Goal: Find contact information: Find contact information

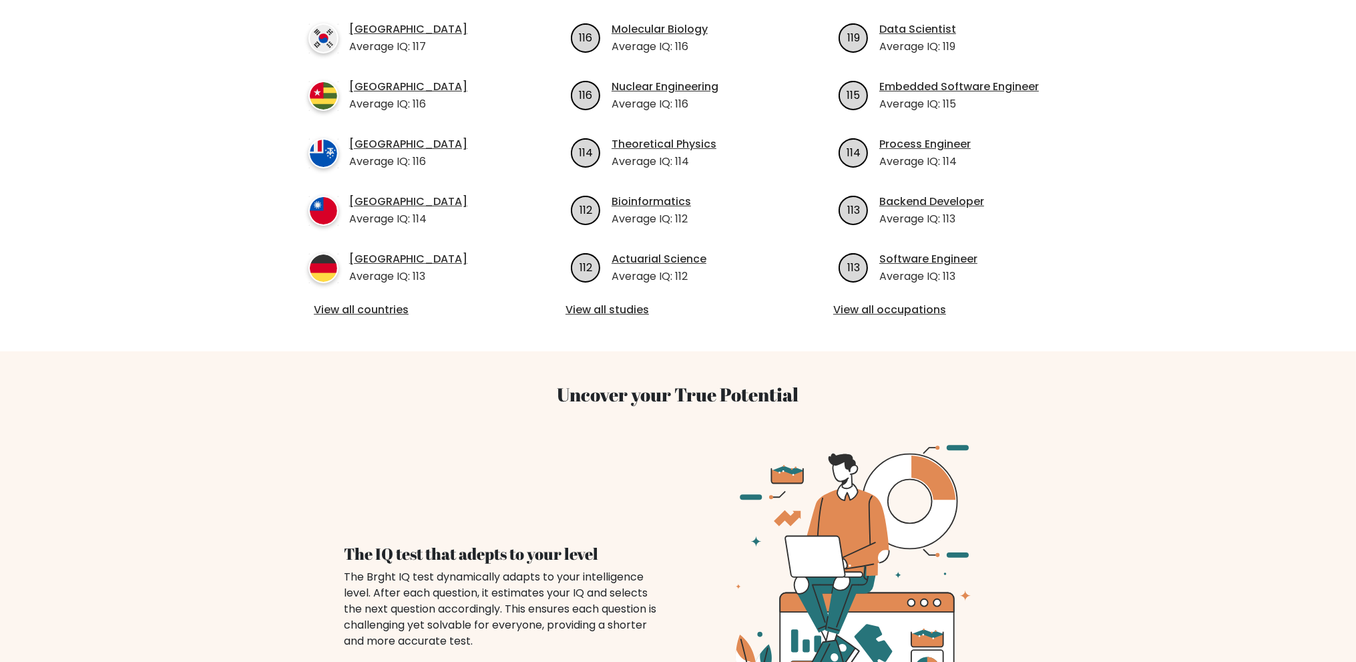
scroll to position [534, 0]
click at [387, 302] on link "View all countries" at bounding box center [410, 310] width 193 height 16
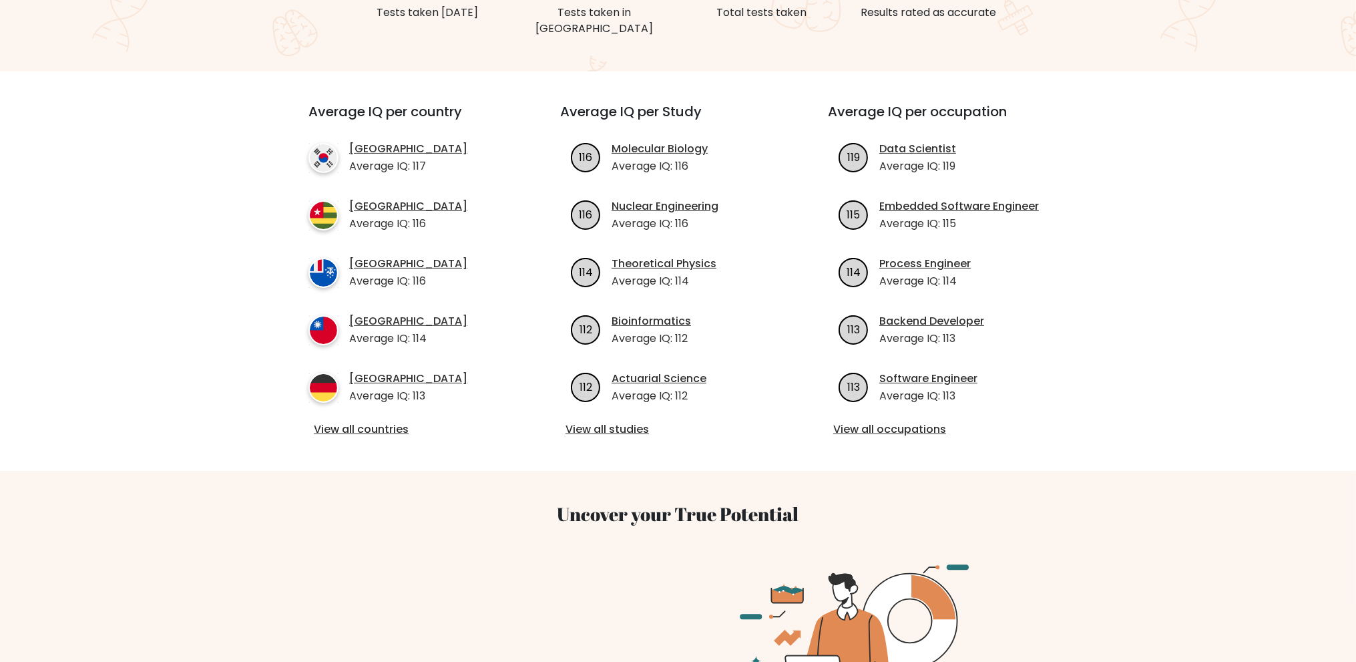
scroll to position [0, 0]
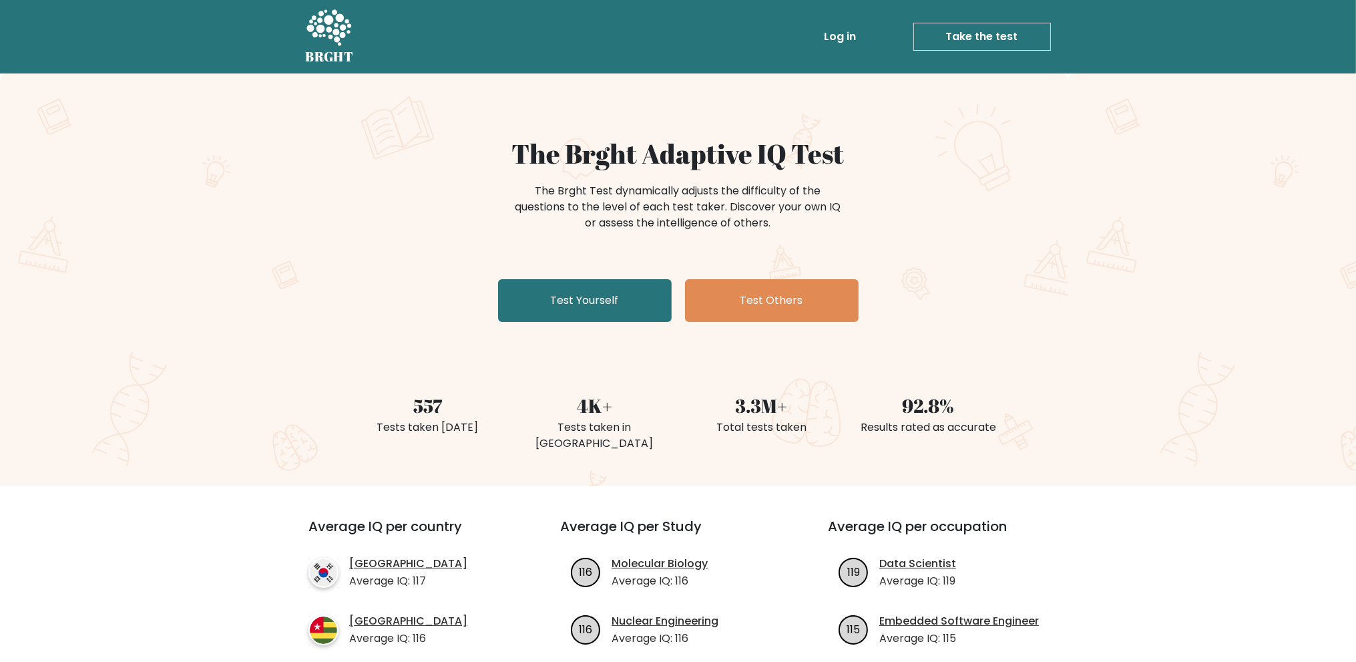
click at [835, 37] on link "Log in" at bounding box center [840, 36] width 43 height 27
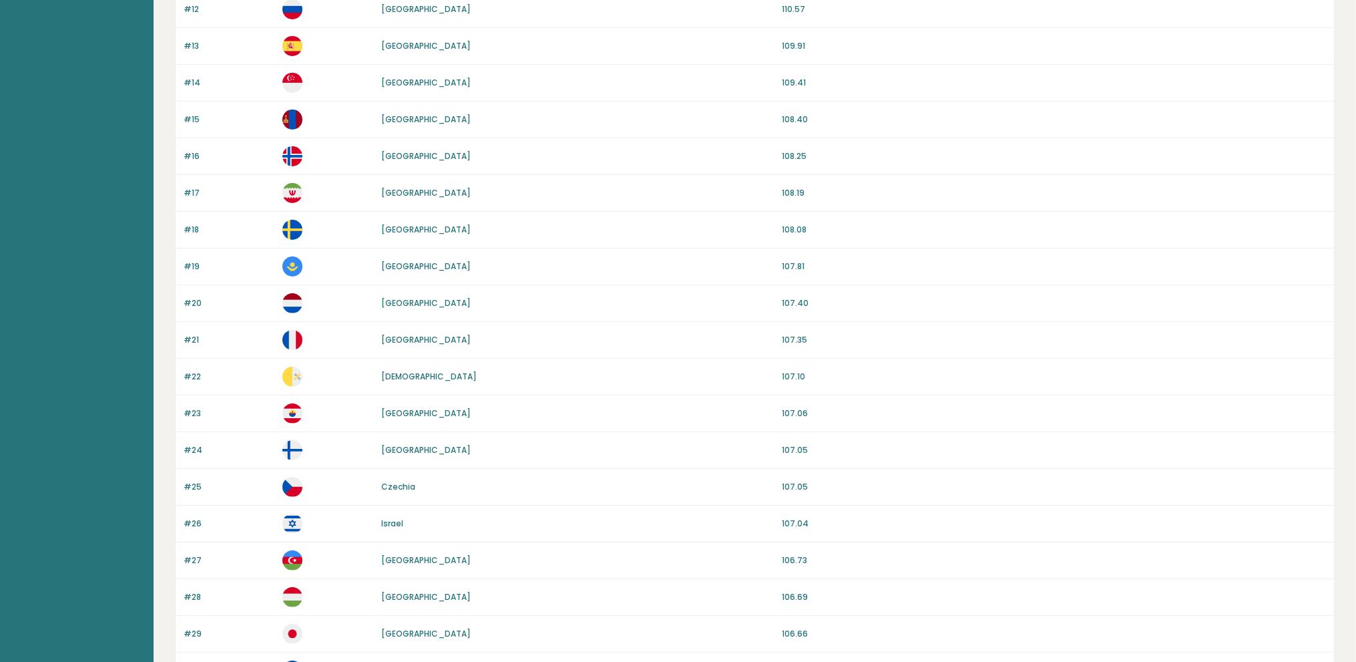
scroll to position [801, 0]
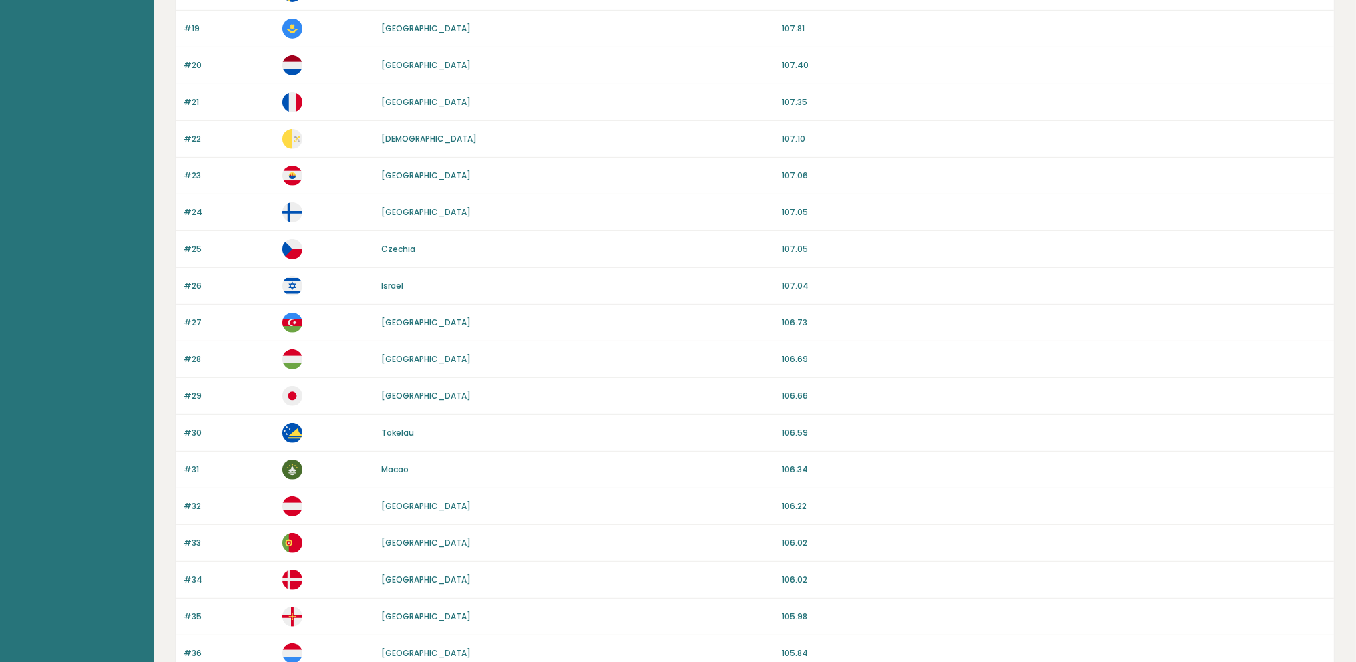
click at [406, 206] on link "[GEOGRAPHIC_DATA]" at bounding box center [425, 211] width 89 height 11
drag, startPoint x: 458, startPoint y: 252, endPoint x: 471, endPoint y: 260, distance: 15.0
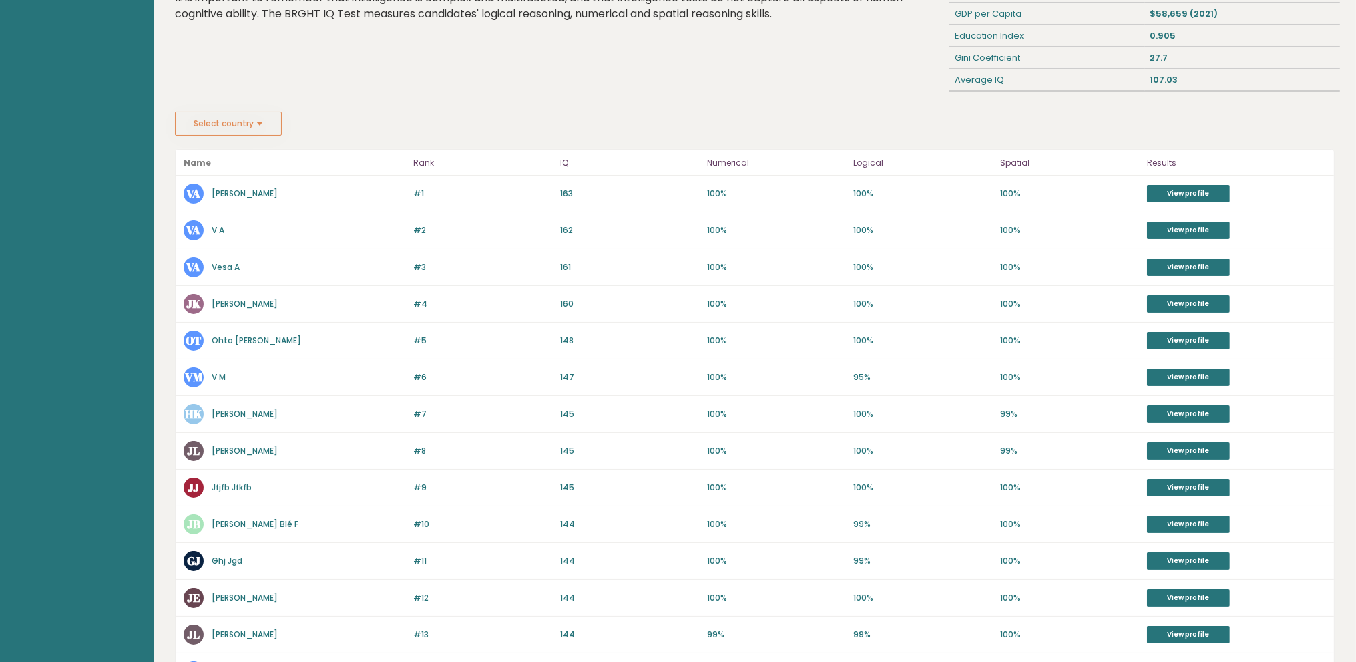
scroll to position [134, 0]
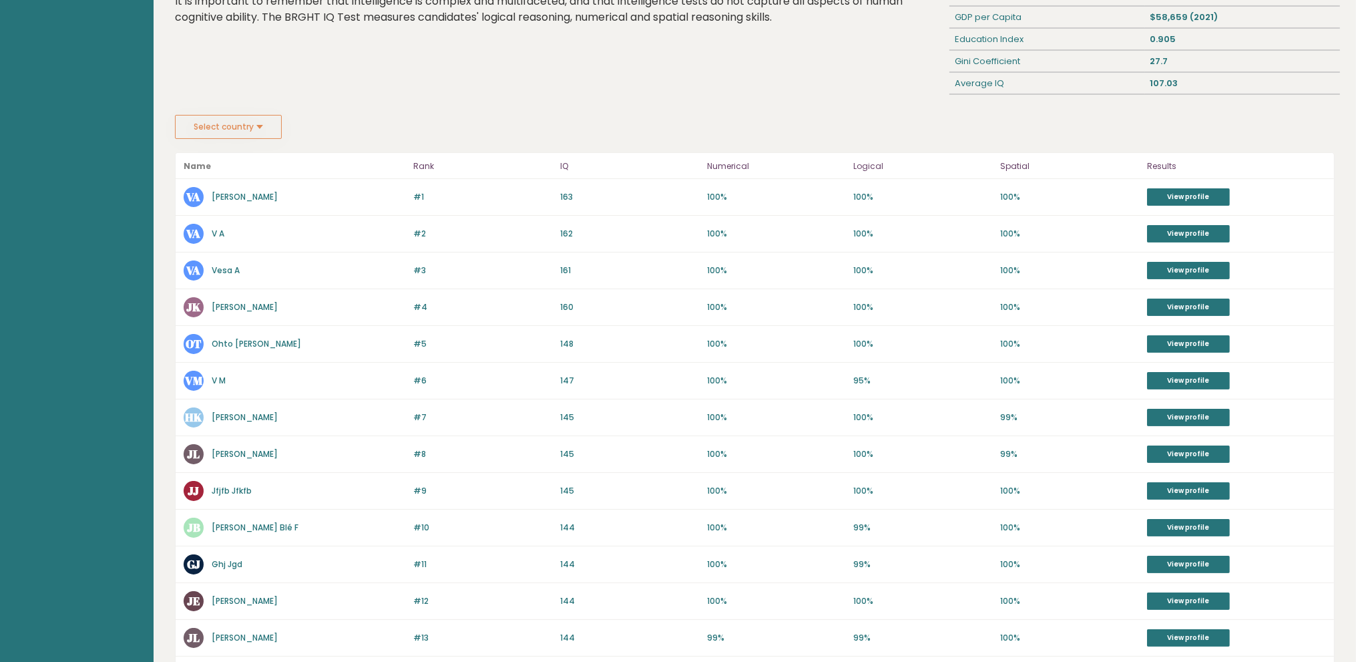
click at [267, 194] on link "Vesa Ala-Laurinaho" at bounding box center [245, 196] width 66 height 11
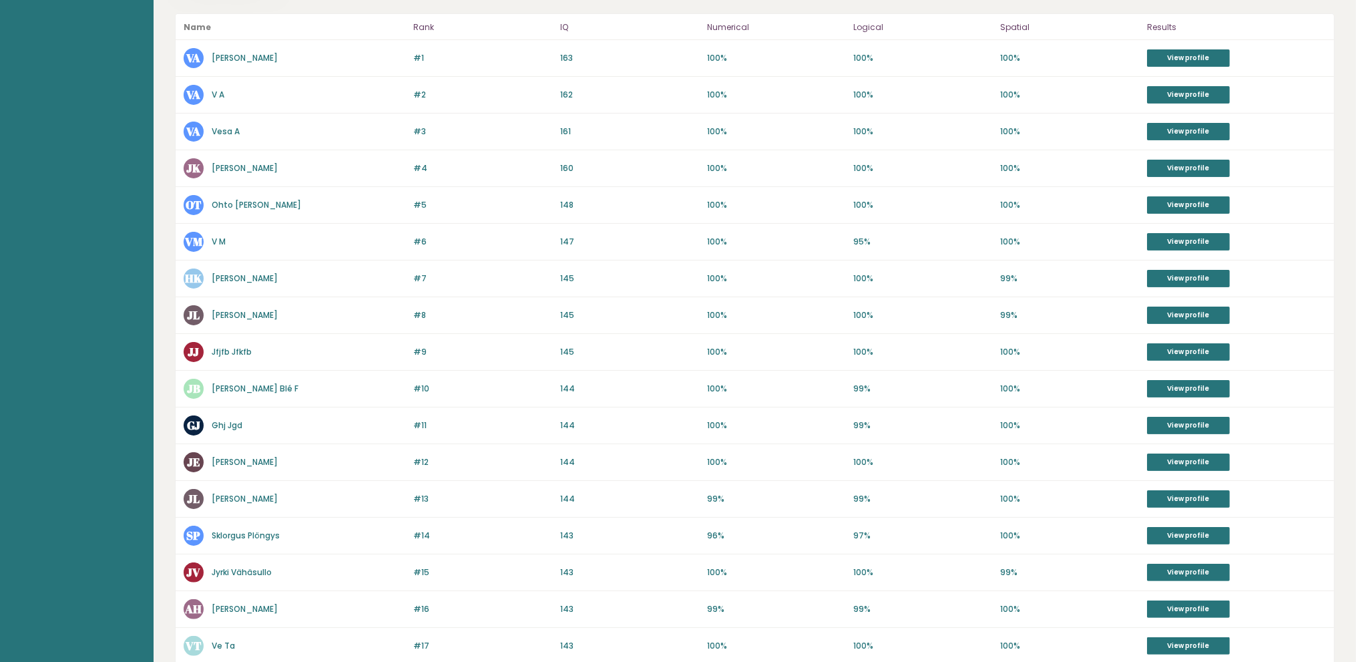
scroll to position [0, 0]
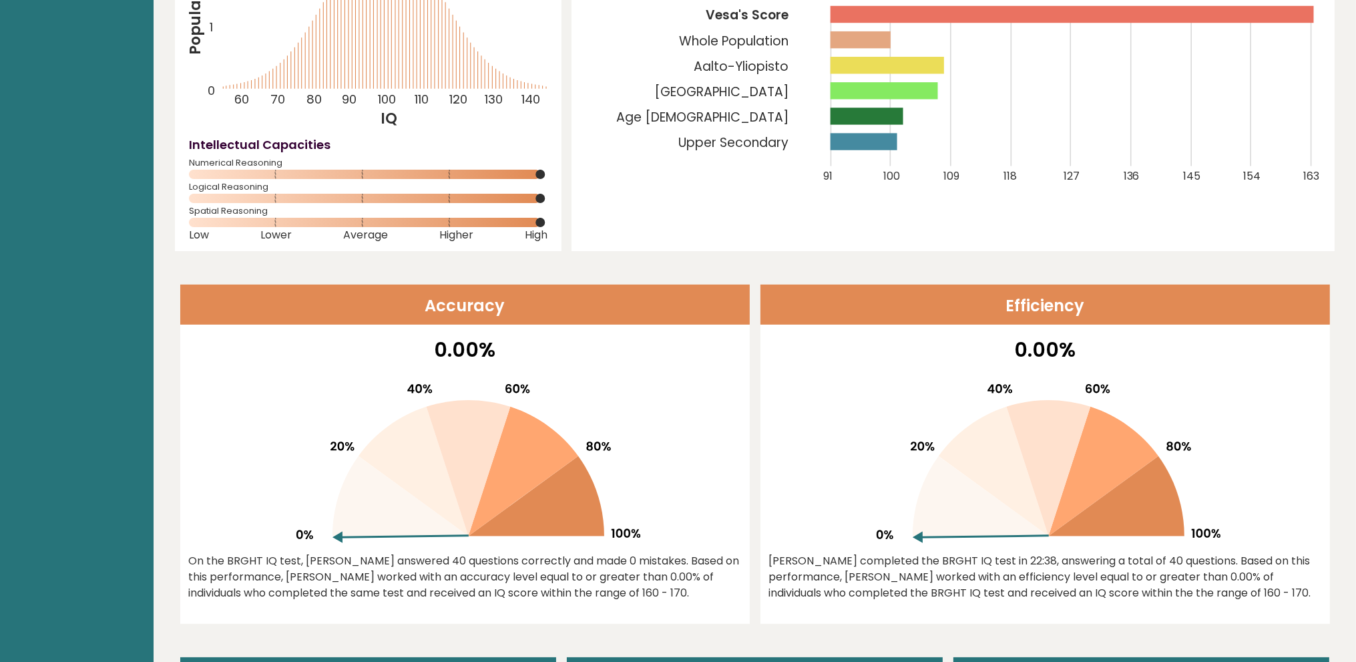
scroll to position [267, 0]
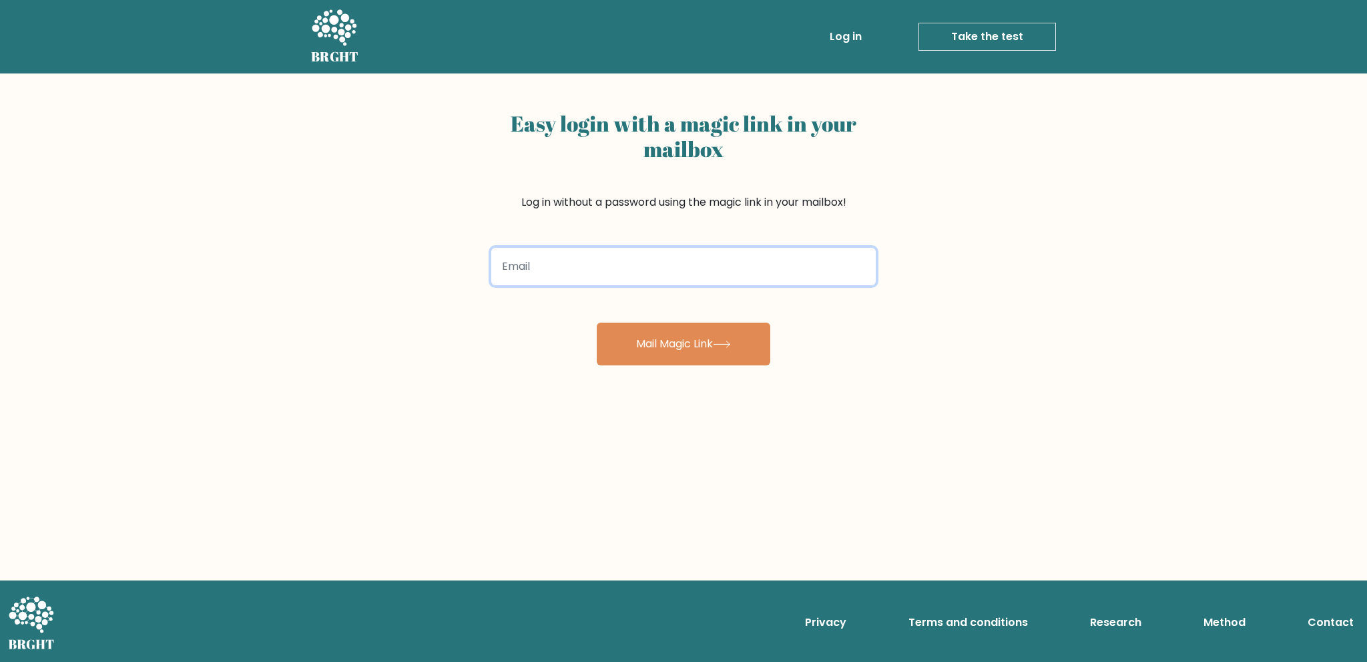
click at [590, 266] on input "email" at bounding box center [683, 266] width 385 height 37
type input "jouka.lyyra@gmail.com"
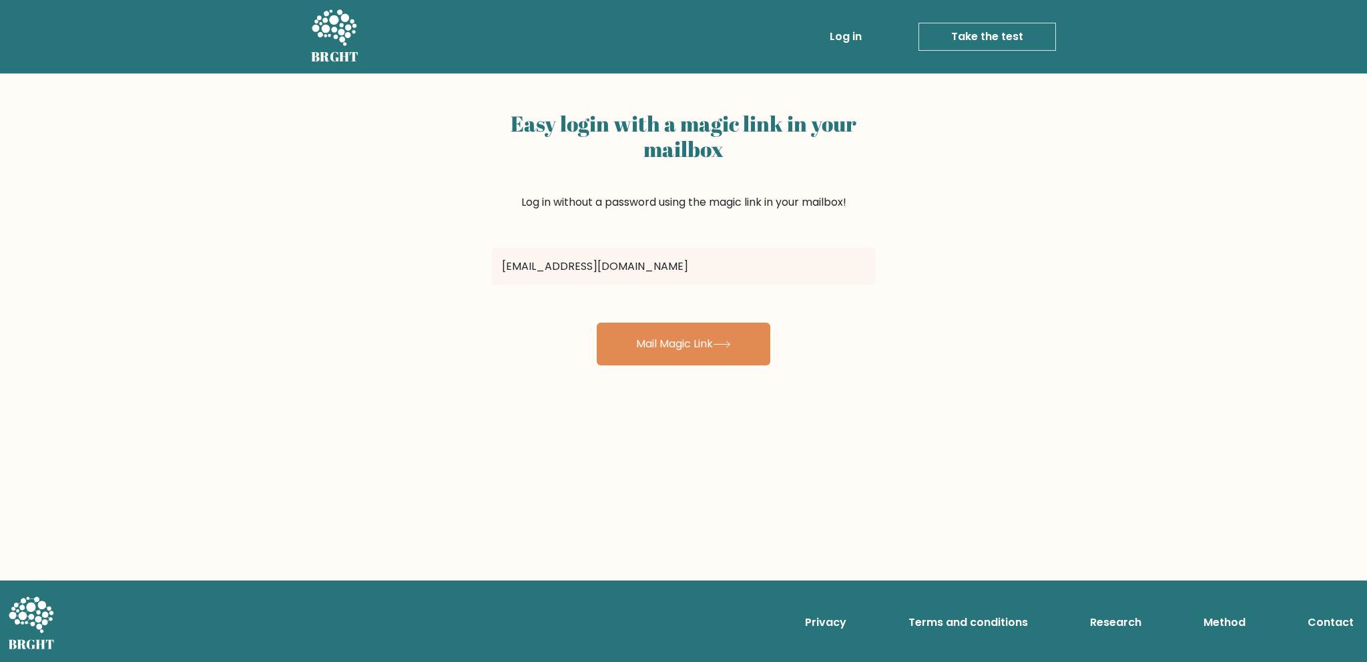
click at [358, 381] on div "Easy login with a magic link in your mailbox Log in without a password using th…" at bounding box center [683, 326] width 1367 height 506
drag, startPoint x: 1126, startPoint y: 617, endPoint x: 988, endPoint y: 521, distance: 167.8
click at [652, 341] on button "Mail Magic Link" at bounding box center [684, 343] width 174 height 43
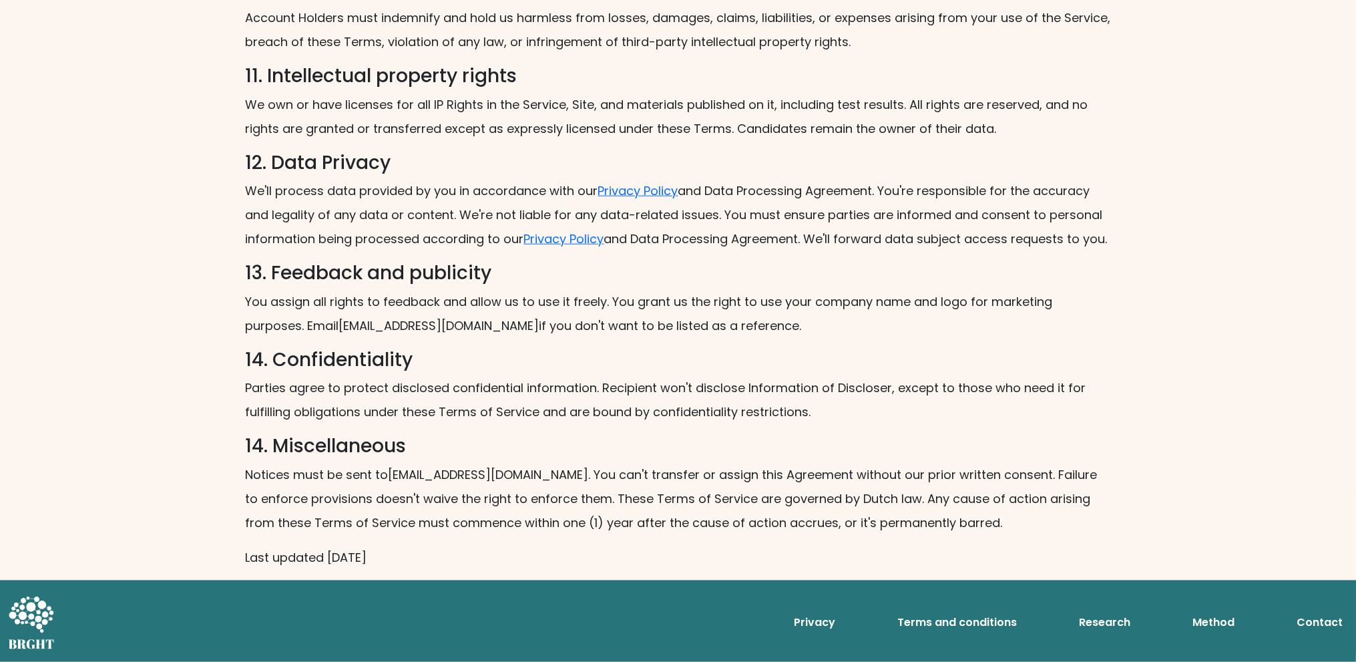
scroll to position [1736, 0]
click at [818, 625] on link "Privacy" at bounding box center [814, 622] width 52 height 27
click at [958, 613] on link "Terms and conditions" at bounding box center [957, 622] width 130 height 27
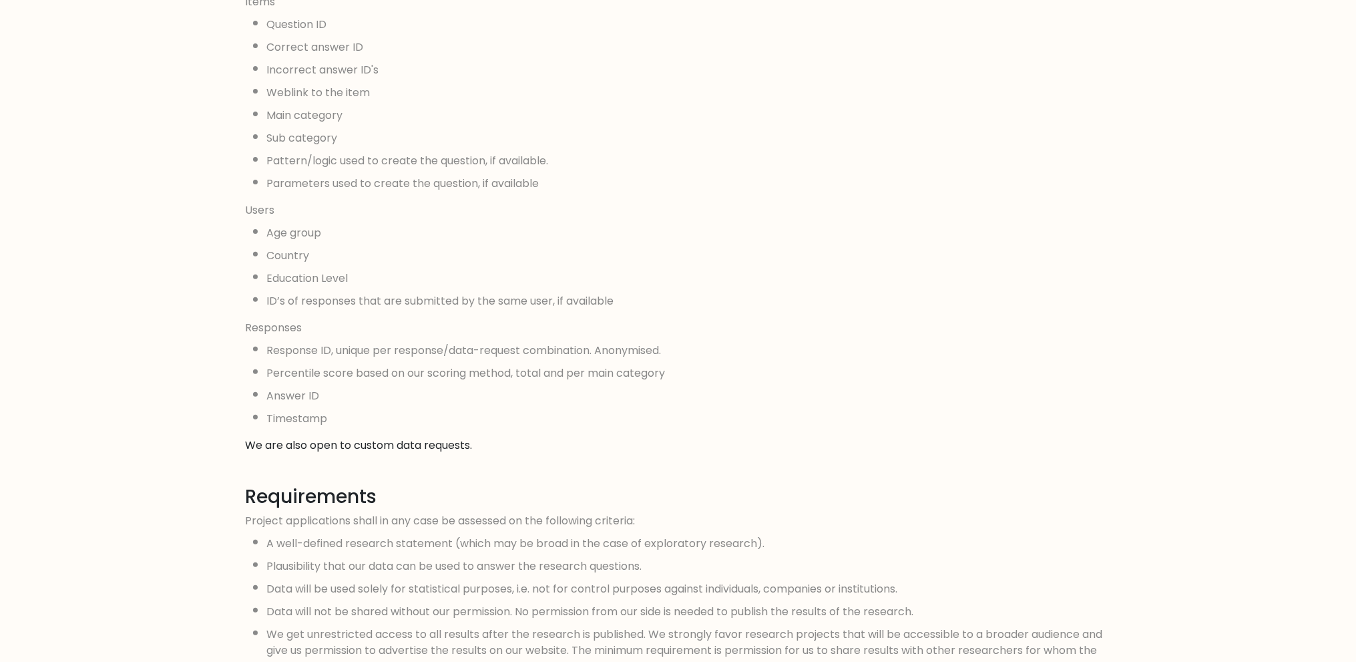
scroll to position [1069, 0]
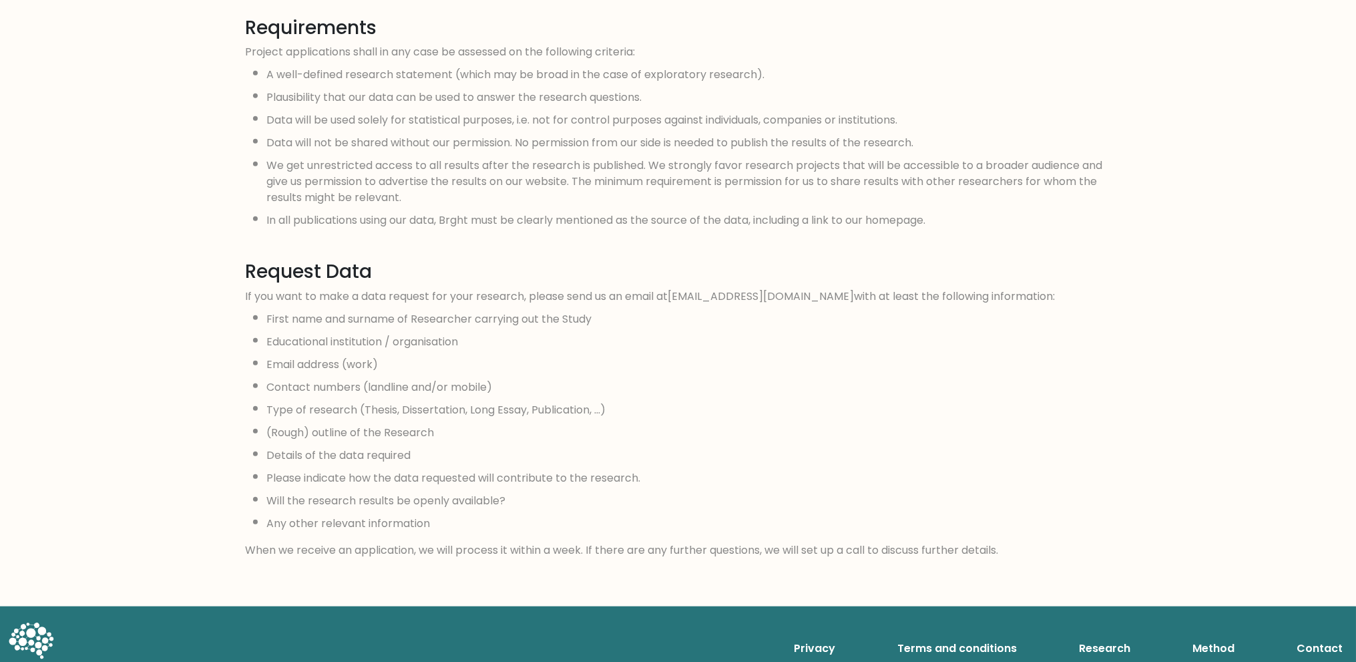
click at [831, 635] on link "Privacy" at bounding box center [814, 648] width 52 height 27
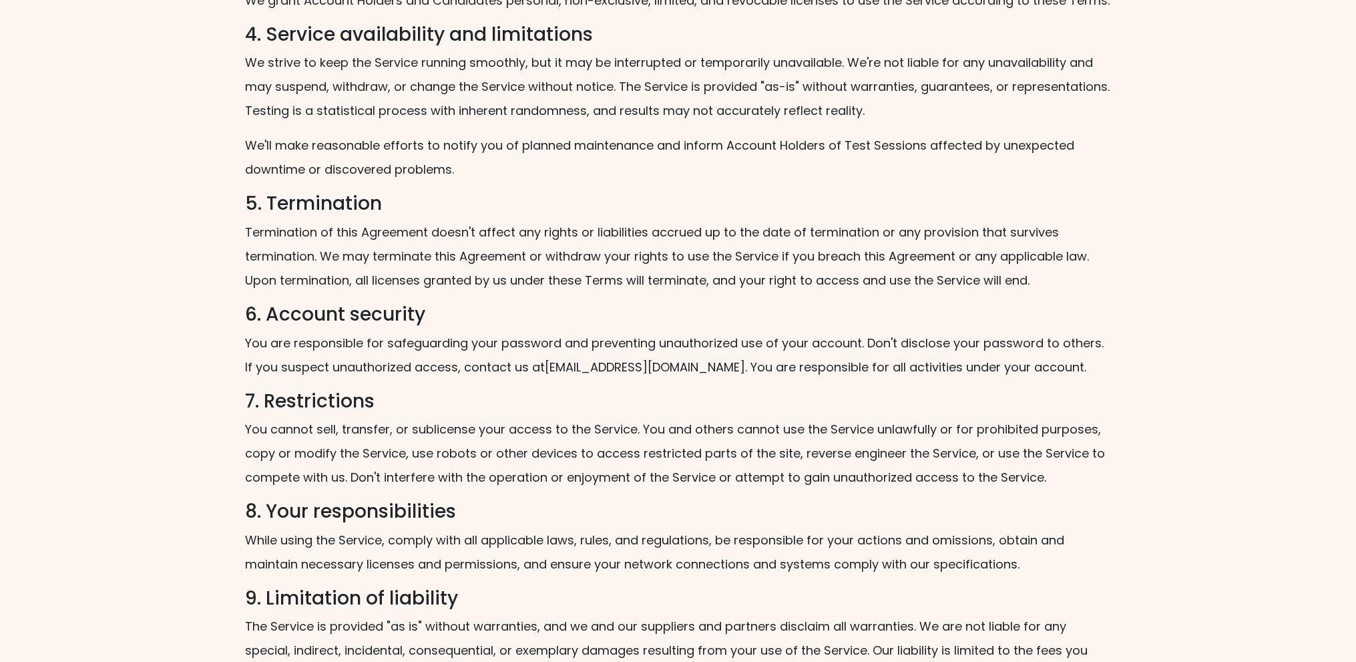
scroll to position [1001, 0]
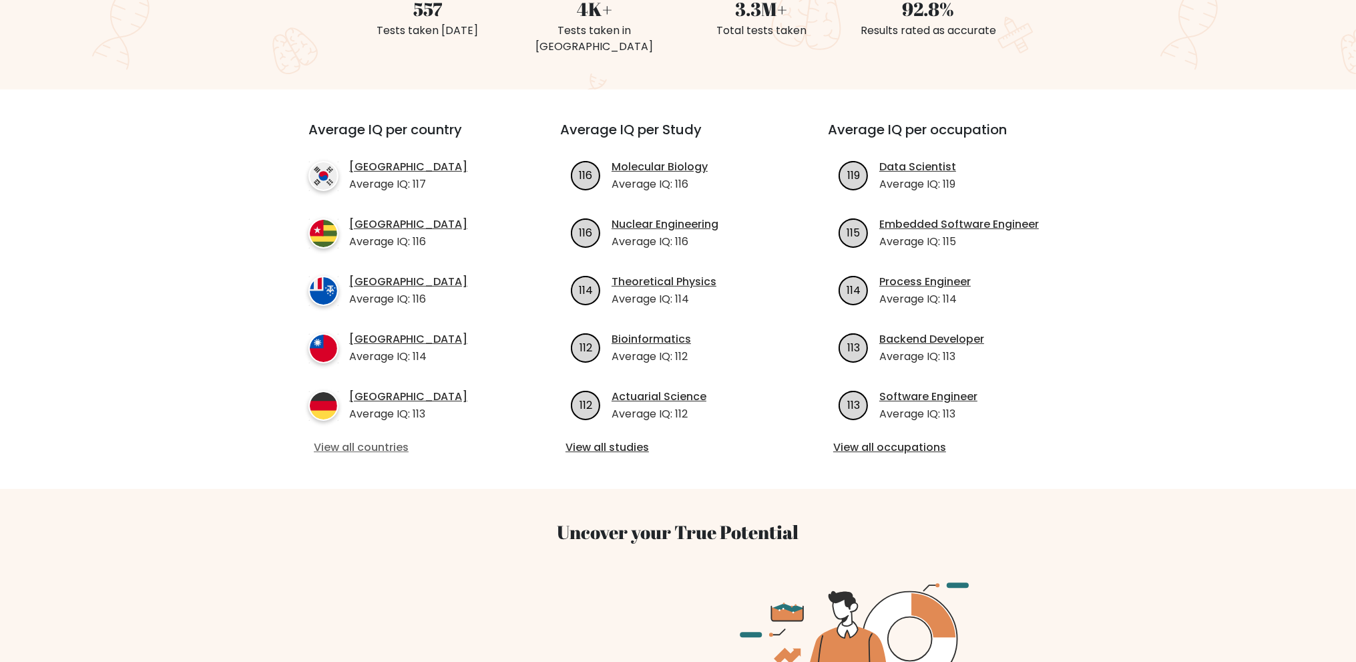
scroll to position [401, 0]
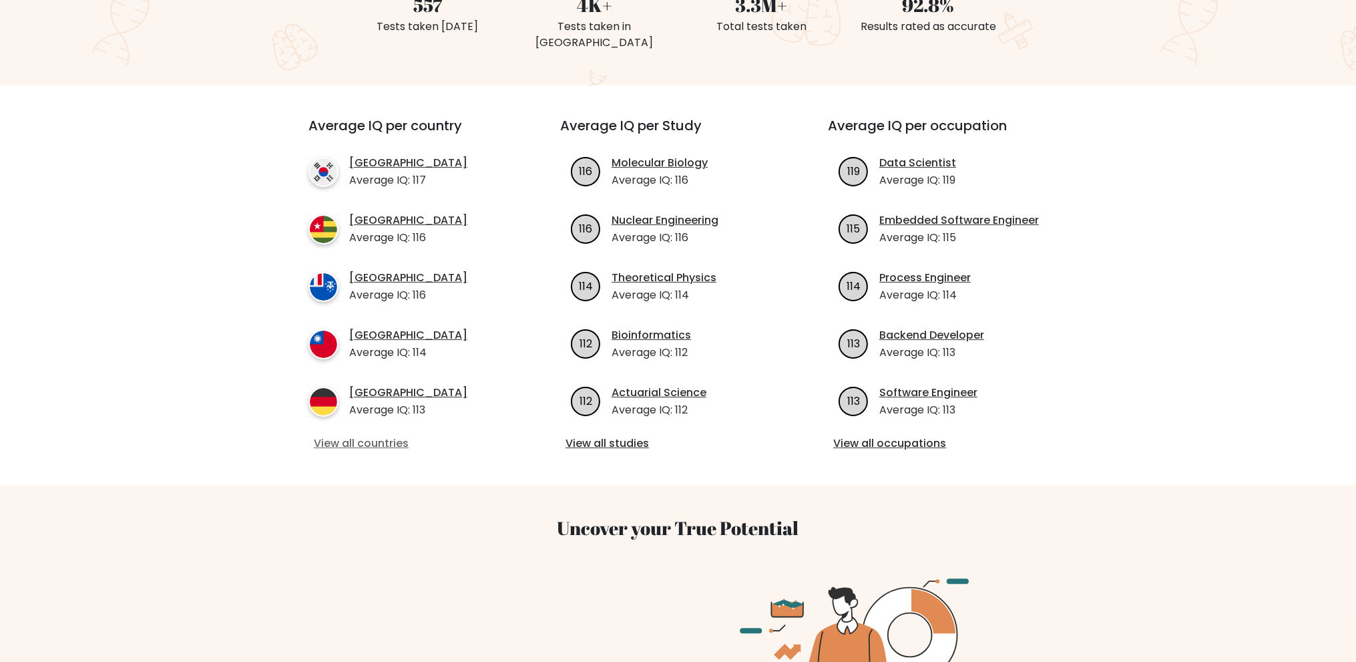
click at [360, 435] on link "View all countries" at bounding box center [410, 443] width 193 height 16
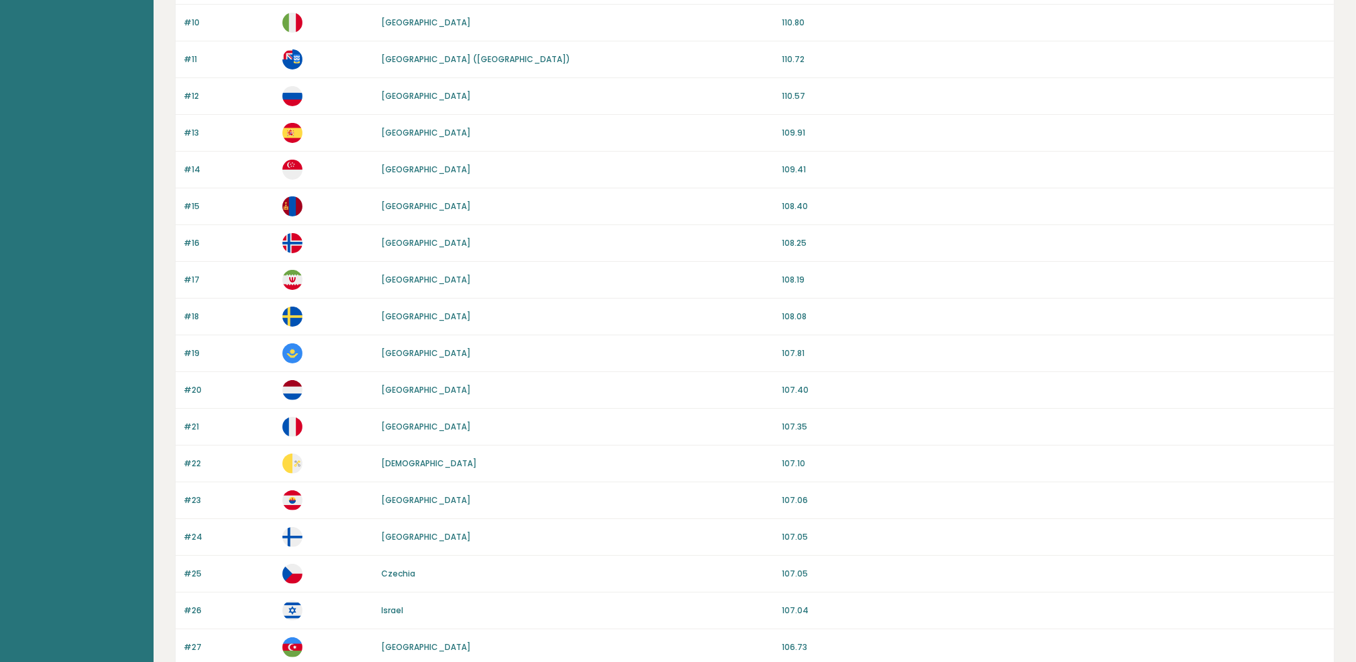
scroll to position [668, 0]
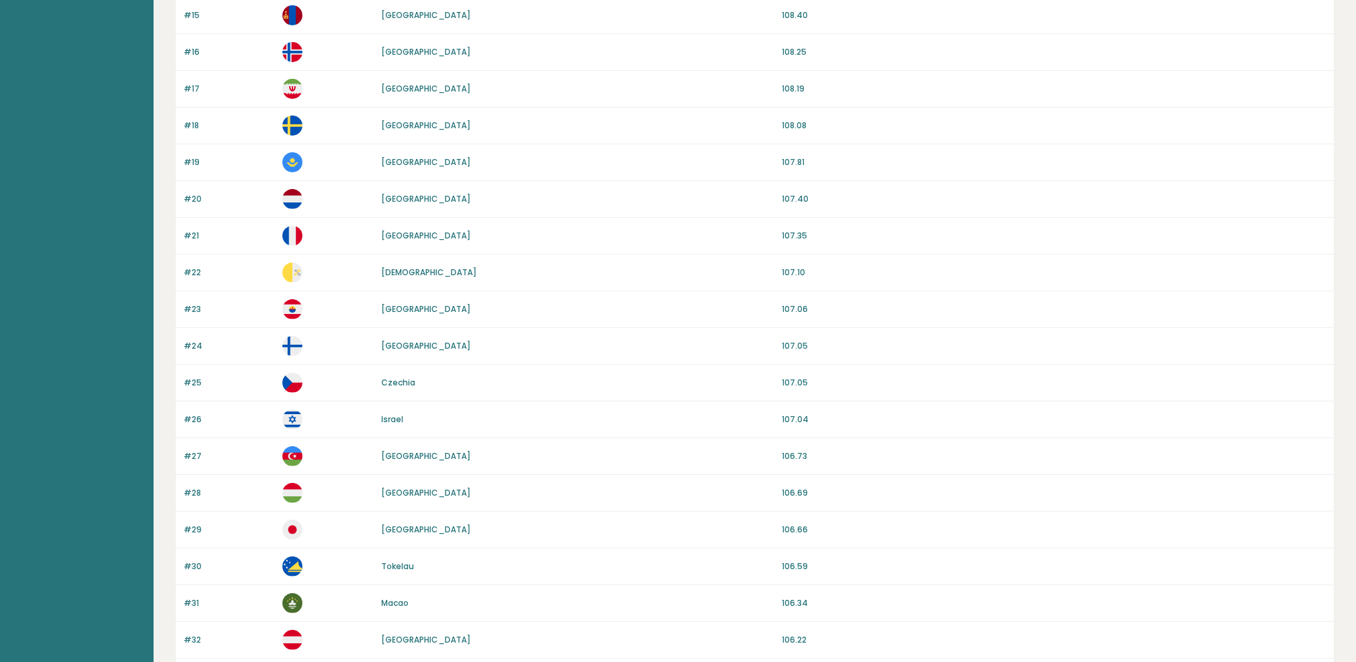
click at [402, 347] on link "[GEOGRAPHIC_DATA]" at bounding box center [425, 345] width 89 height 11
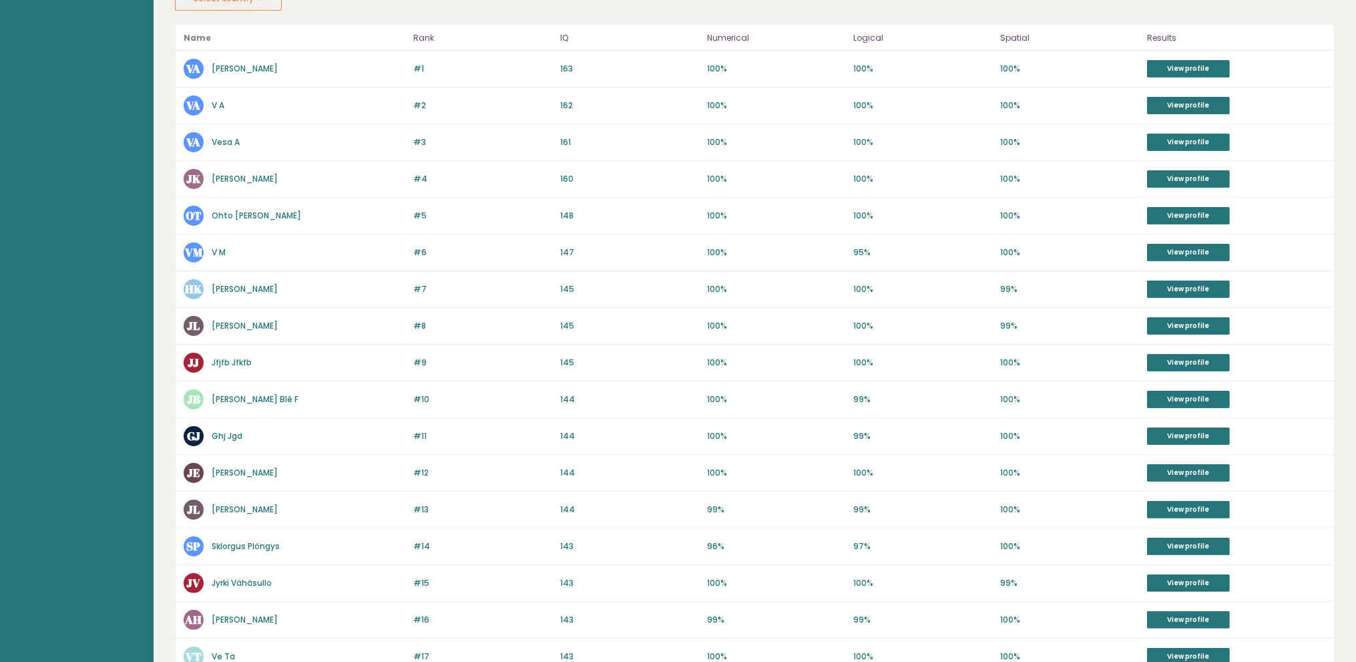
scroll to position [267, 0]
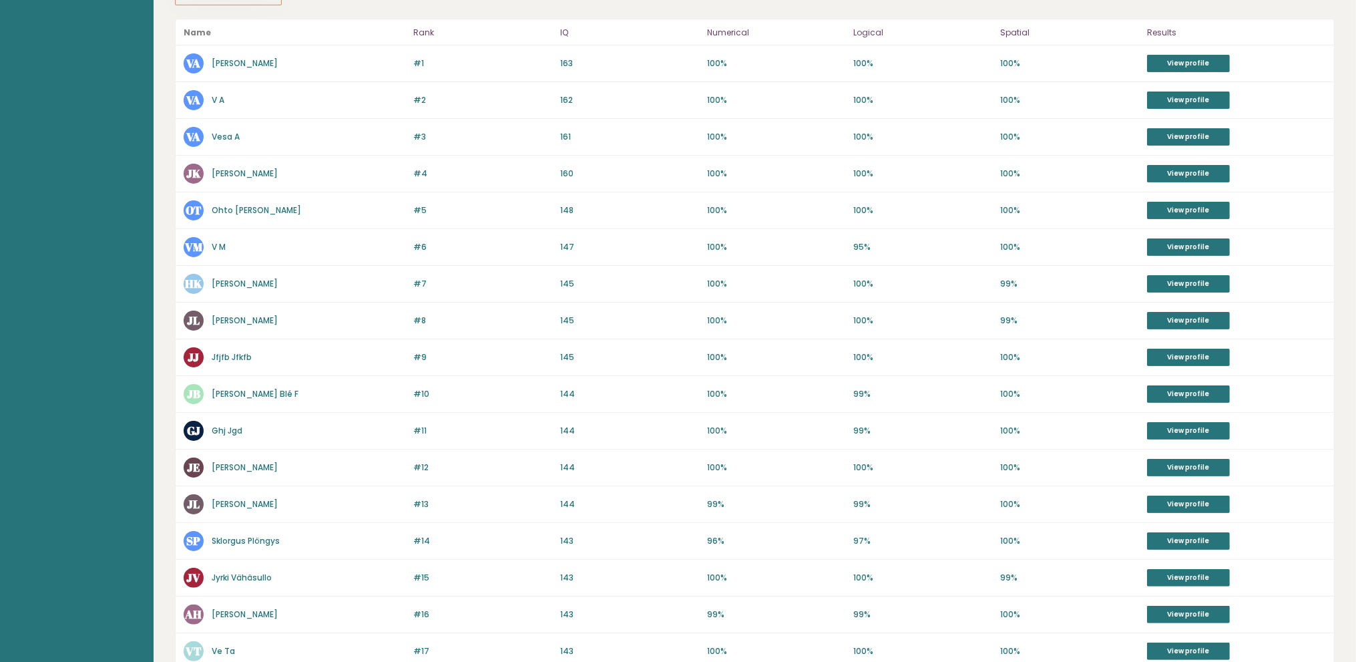
click at [238, 498] on link "[PERSON_NAME]" at bounding box center [245, 503] width 66 height 11
click at [242, 314] on link "Jouka Lyyra" at bounding box center [245, 319] width 66 height 11
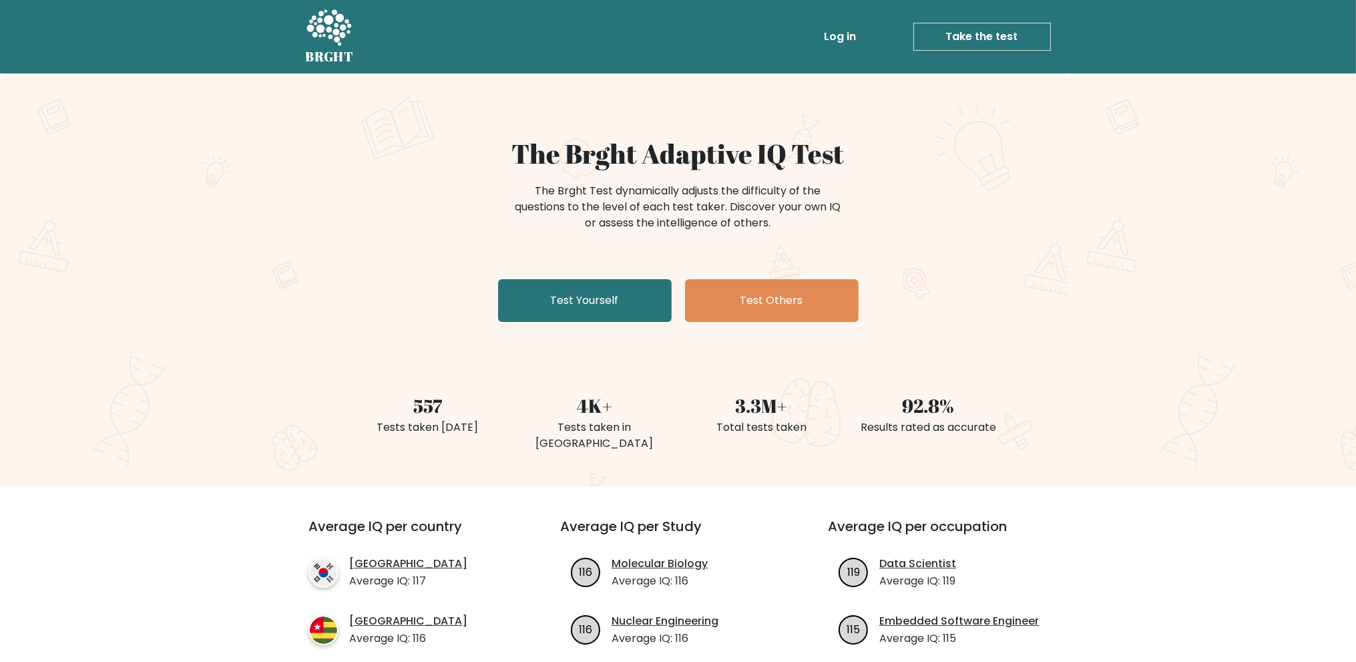
click at [844, 34] on link "Log in" at bounding box center [840, 36] width 43 height 27
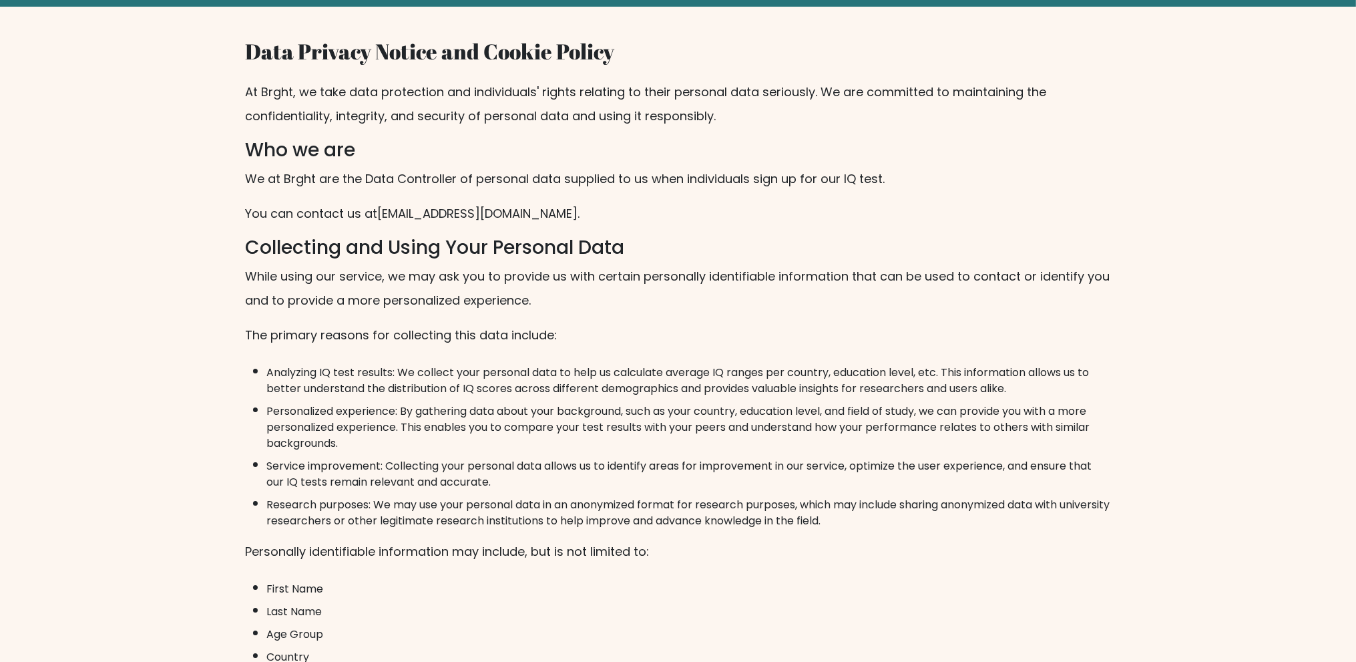
scroll to position [968, 0]
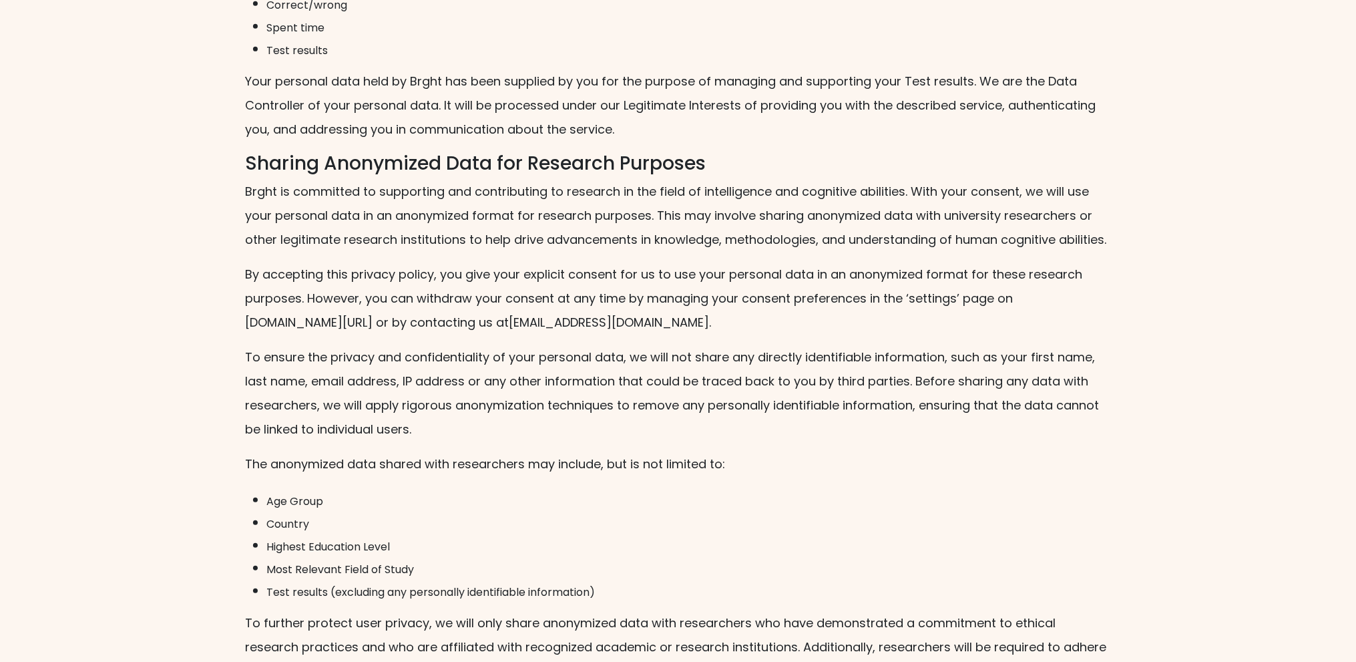
click at [192, 370] on div "Data Privacy Notice and Cookie Policy At Brght, we take data protection and ind…" at bounding box center [678, 659] width 1356 height 3108
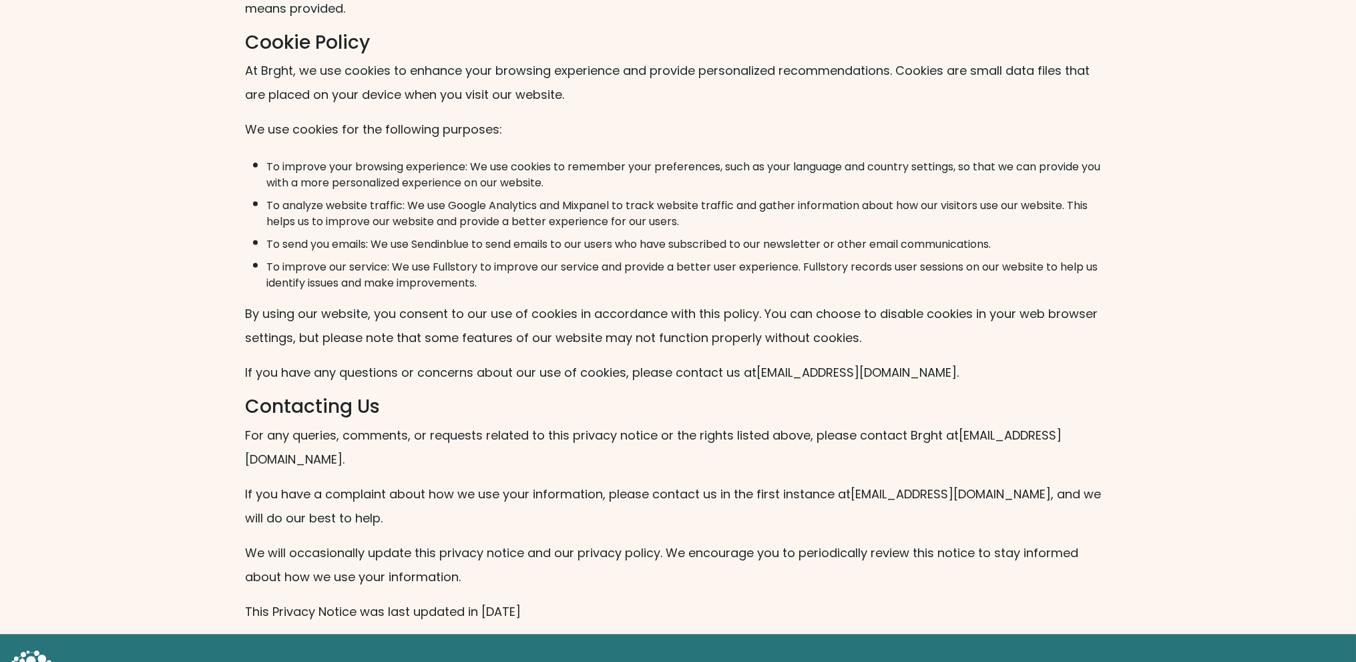
scroll to position [2548, 0]
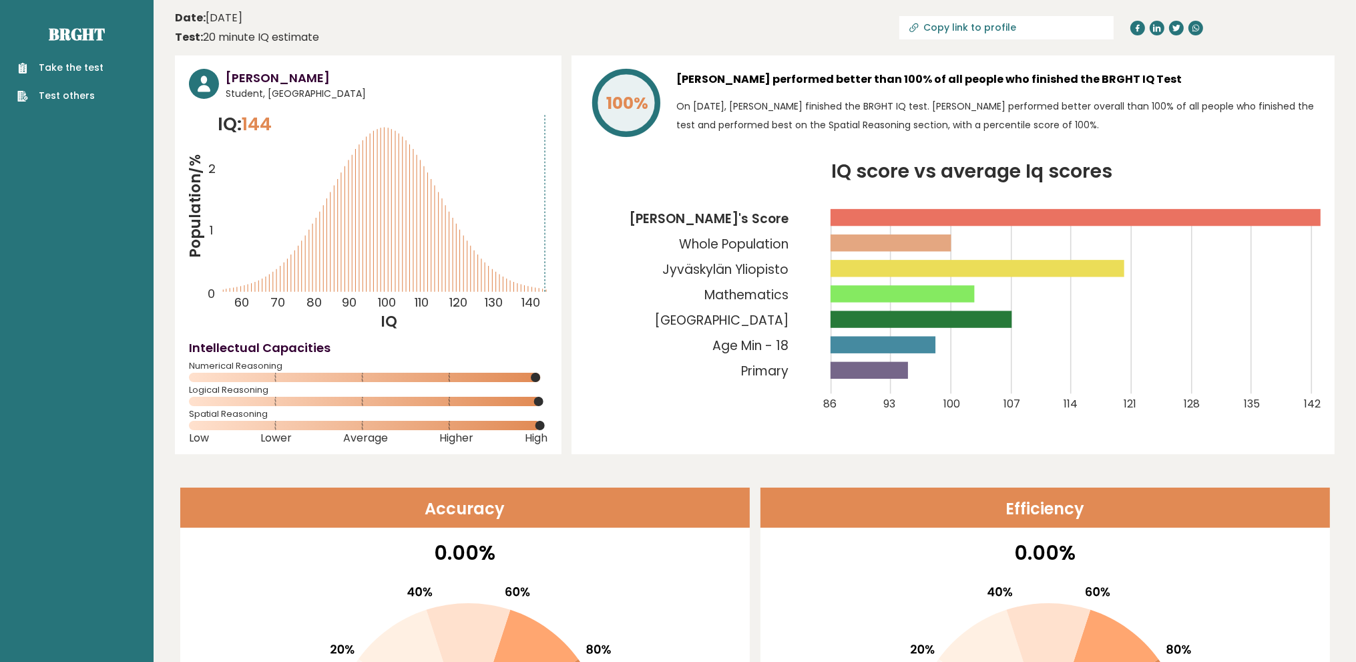
drag, startPoint x: 0, startPoint y: 0, endPoint x: 544, endPoint y: 364, distance: 654.9
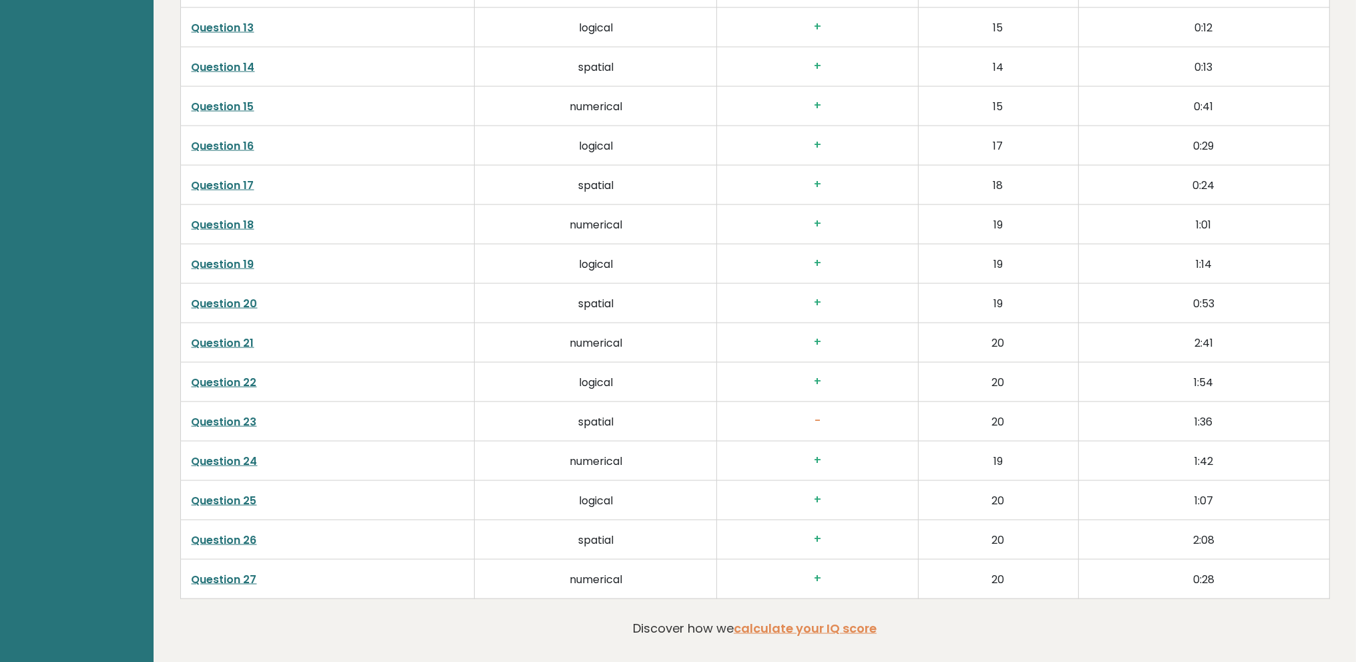
scroll to position [2772, 0]
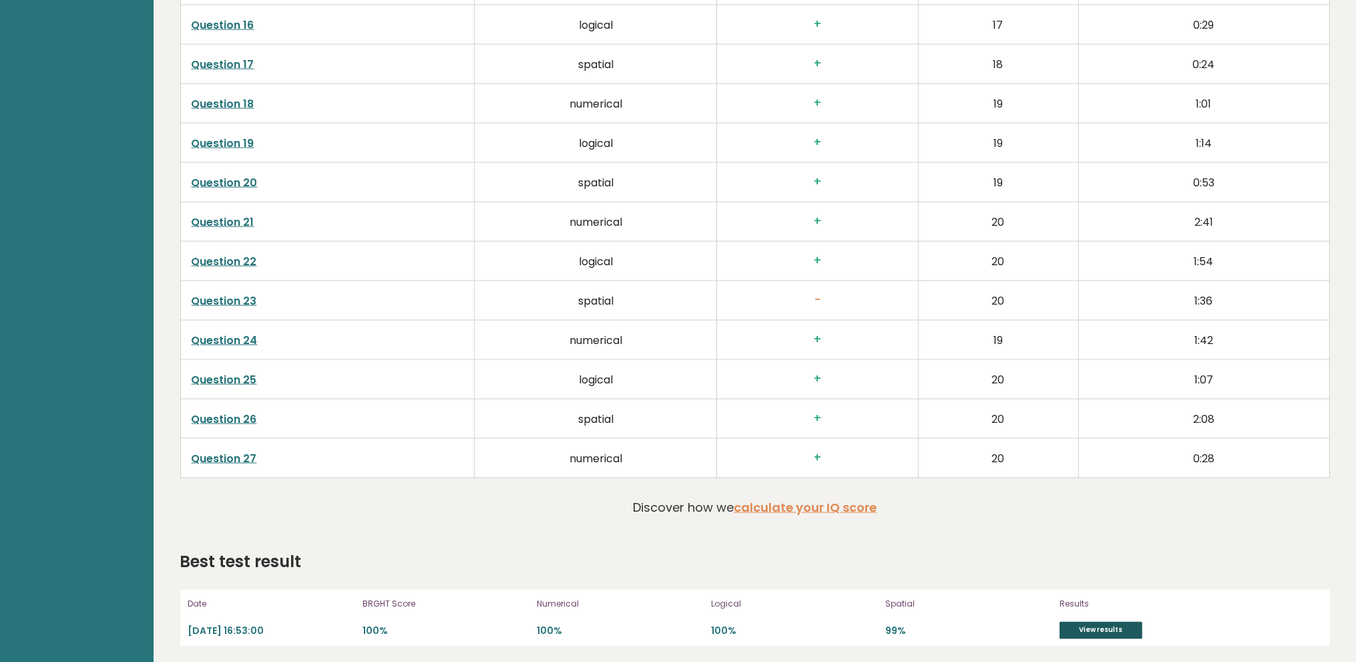
click at [1095, 626] on link "View results" at bounding box center [1100, 630] width 83 height 17
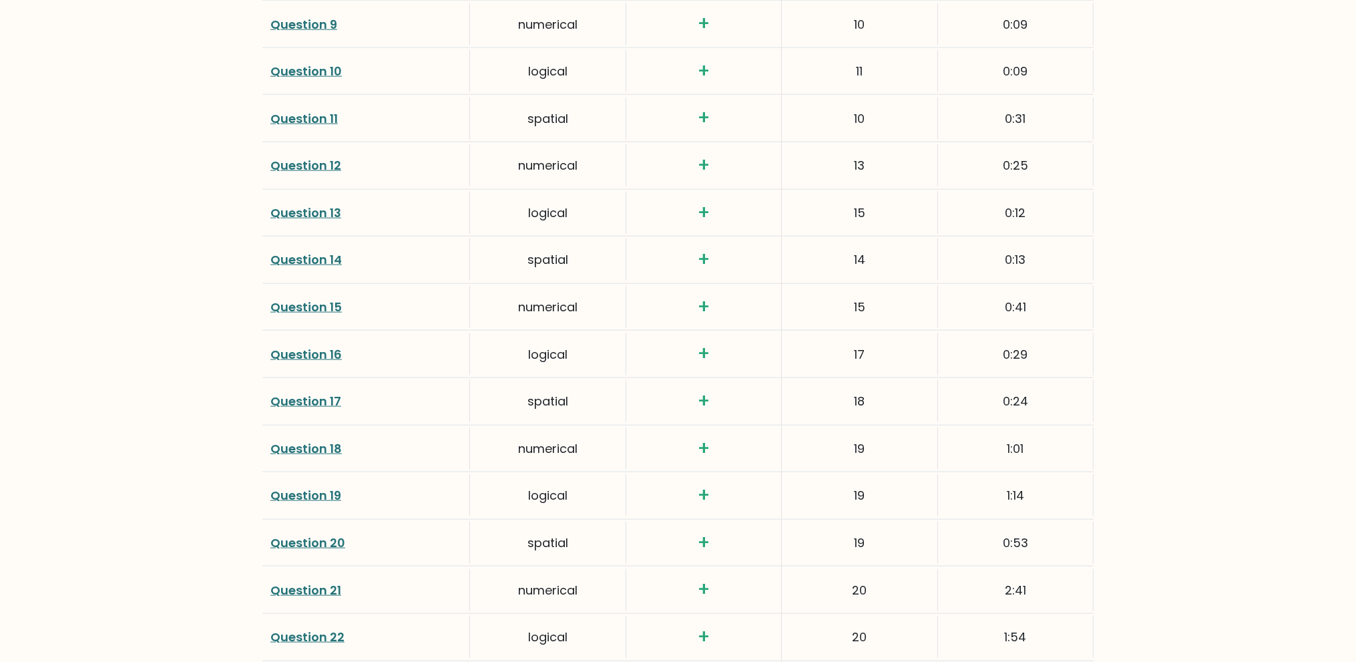
scroll to position [2548, 0]
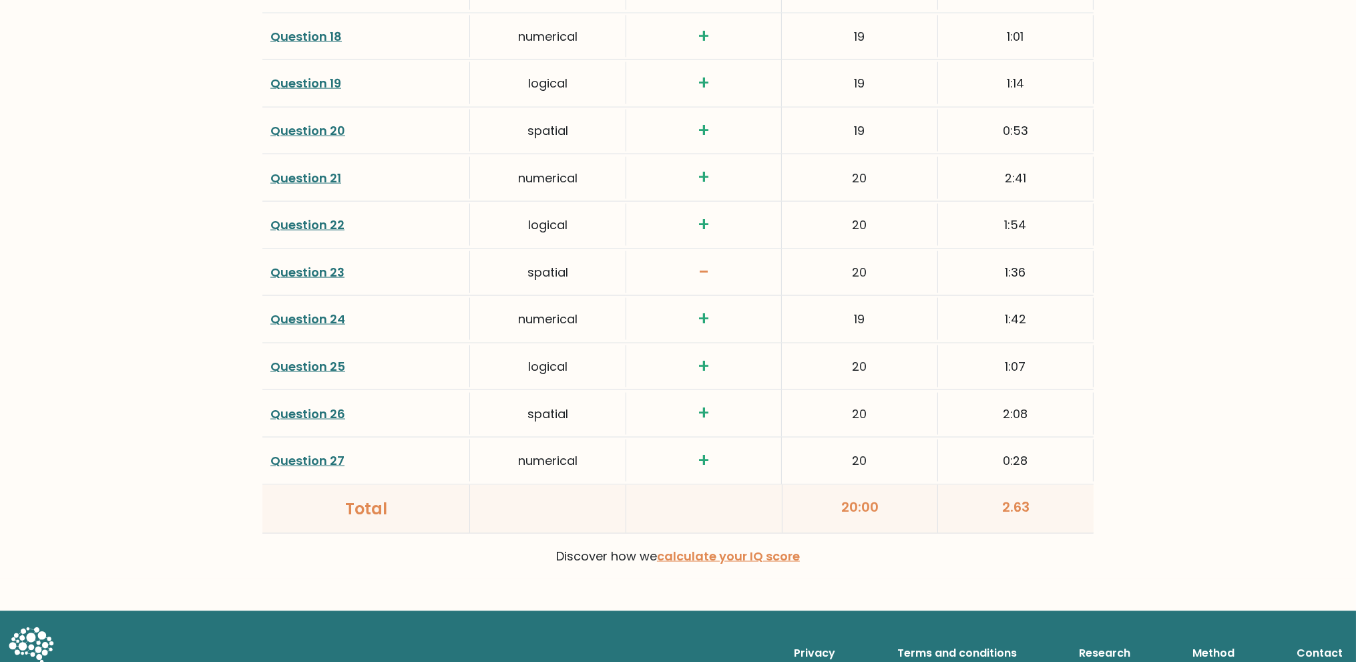
drag, startPoint x: 1239, startPoint y: 491, endPoint x: 1160, endPoint y: 235, distance: 267.5
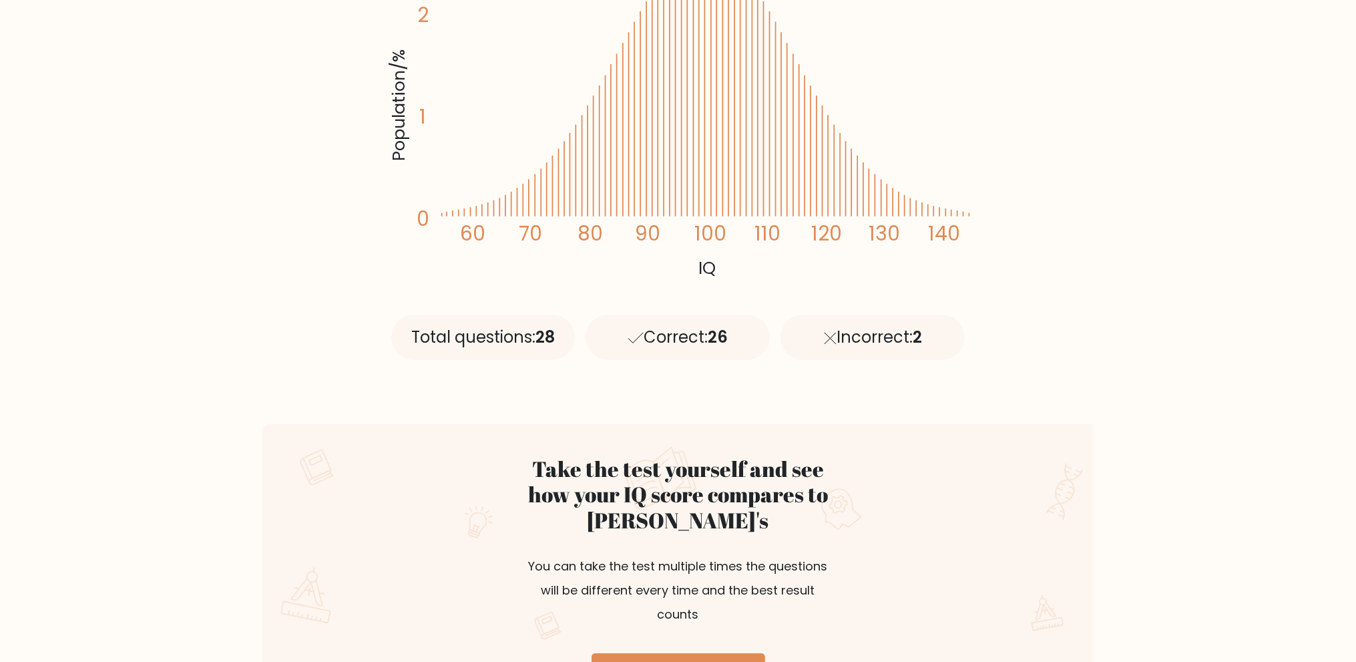
scroll to position [734, 0]
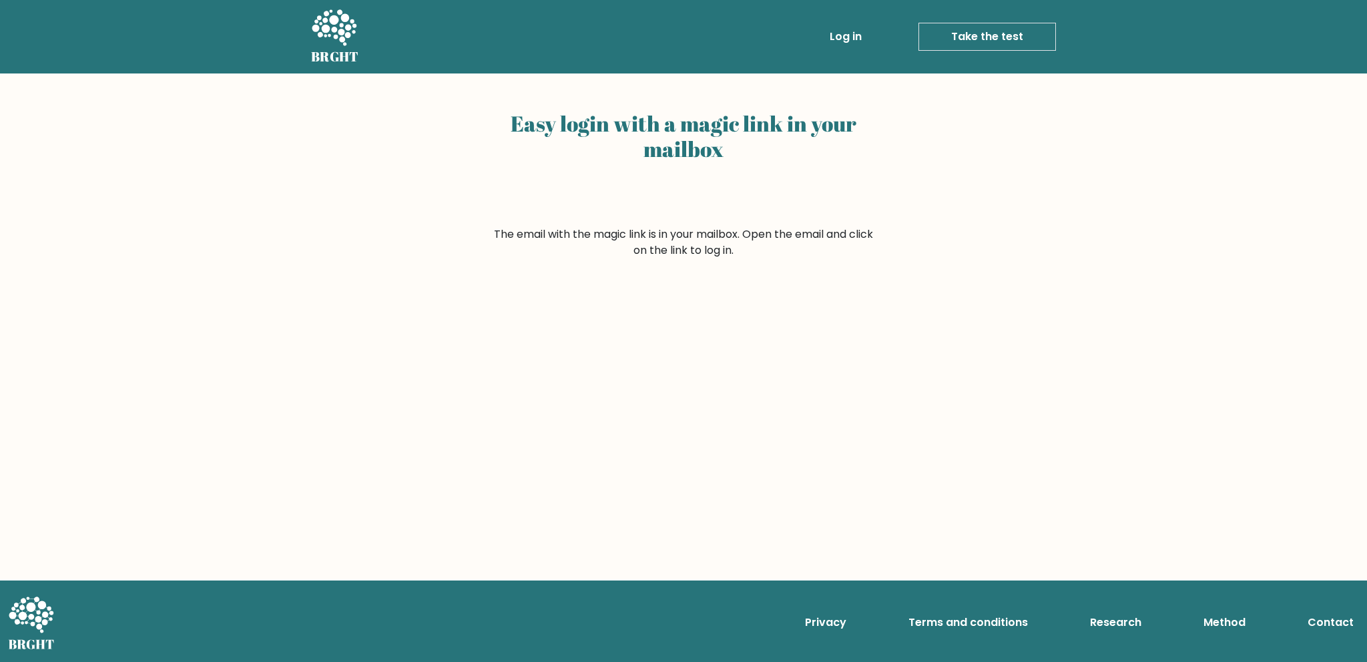
click at [856, 31] on link "Log in" at bounding box center [845, 36] width 43 height 27
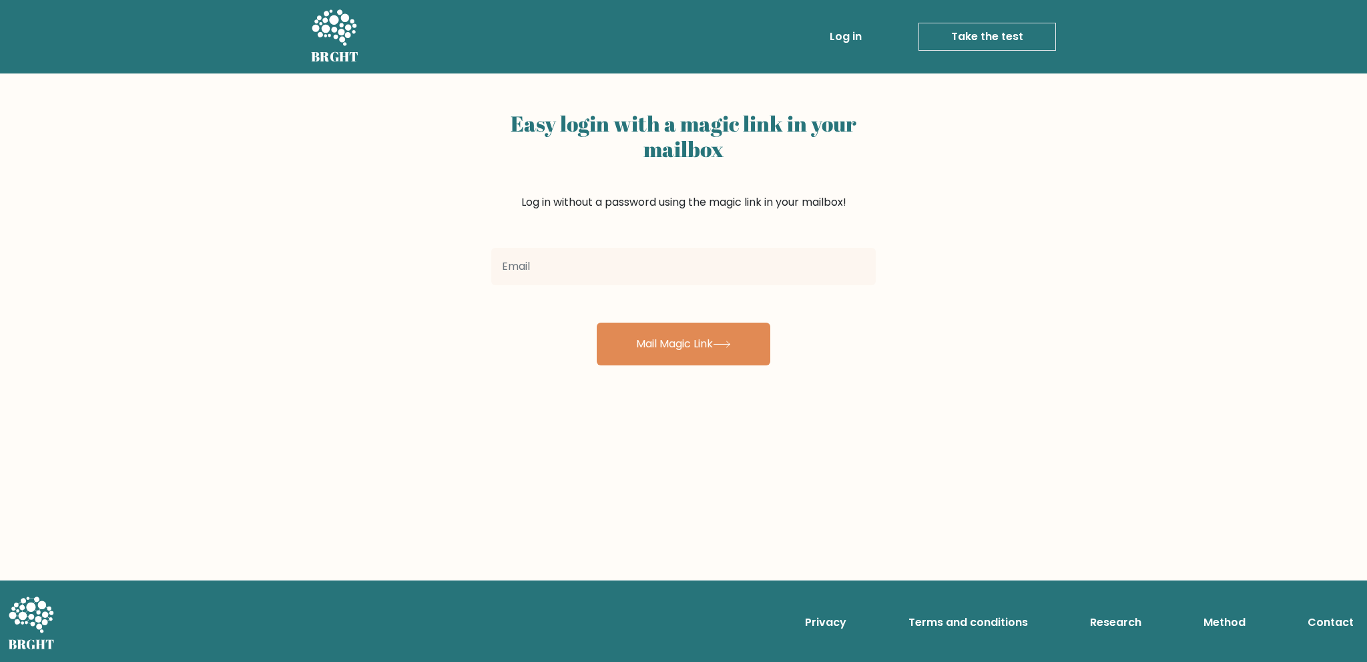
drag, startPoint x: 375, startPoint y: 250, endPoint x: 360, endPoint y: 232, distance: 24.2
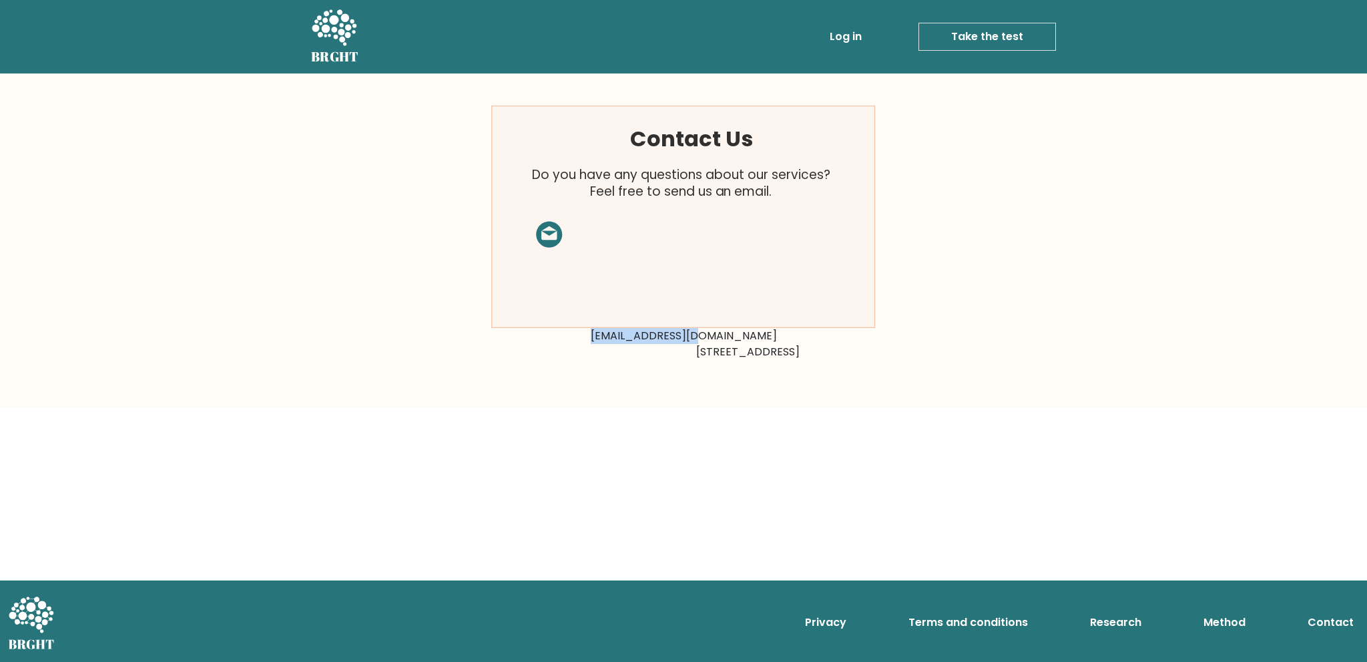
drag, startPoint x: 749, startPoint y: 334, endPoint x: 620, endPoint y: 338, distance: 128.9
click at [620, 338] on div "Contact Us Do you have any questions about our services? Feel free to send us a…" at bounding box center [683, 240] width 401 height 270
click at [596, 309] on rect at bounding box center [684, 217] width 384 height 222
click at [550, 232] on icon at bounding box center [549, 235] width 26 height 26
drag, startPoint x: 736, startPoint y: 338, endPoint x: 632, endPoint y: 338, distance: 104.8
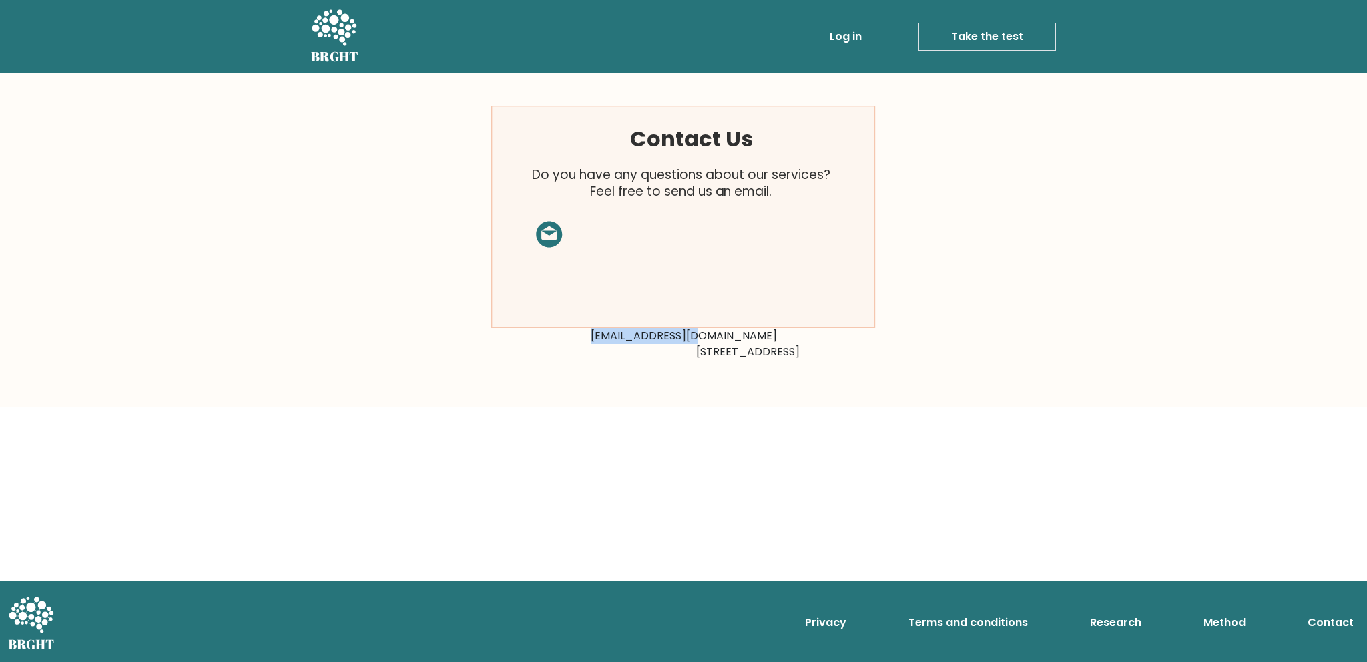
click at [632, 338] on div "Contact Us Do you have any questions about our services? Feel free to send us a…" at bounding box center [683, 240] width 401 height 270
copy div "support@brght.org"
click at [705, 443] on body "BRGHT BRGHT Log in Take the test Take the test Contact Us Do you have any quest…" at bounding box center [683, 331] width 1367 height 662
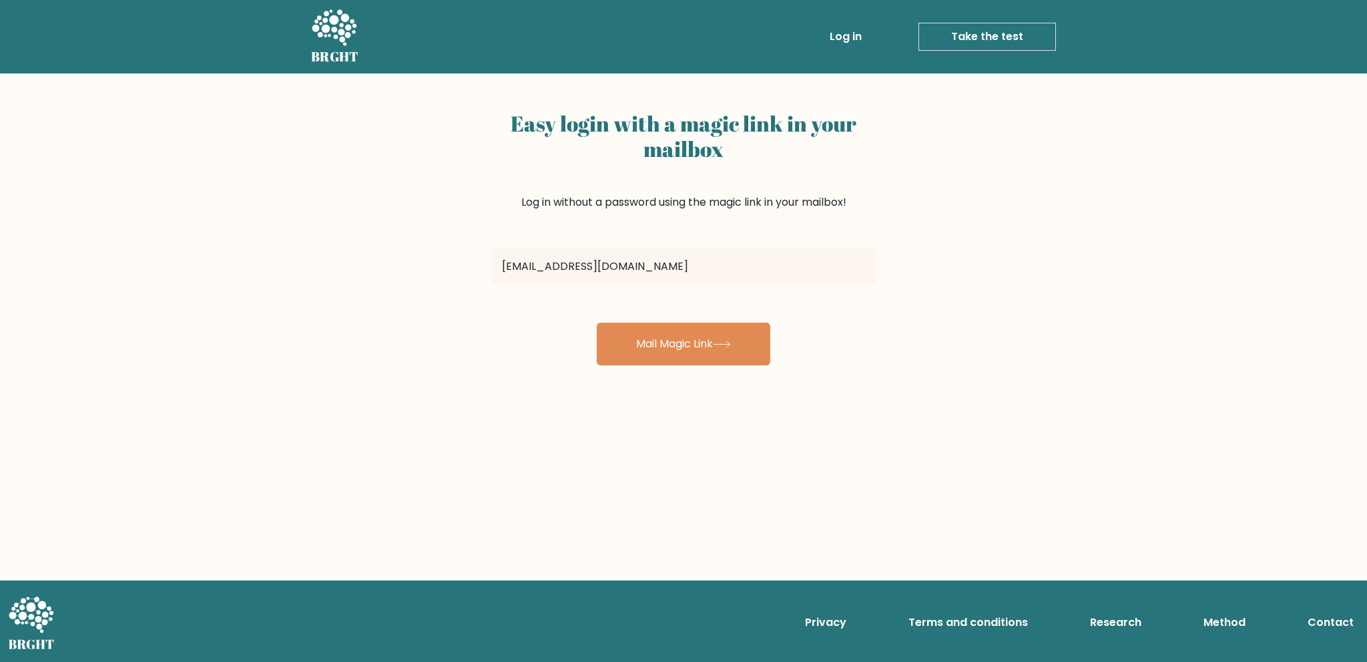
type input "jouka.lyyra@jyno.fi"
click at [480, 370] on div "Easy login with a magic link in your mailbox Log in without a password using th…" at bounding box center [683, 326] width 1367 height 506
click at [680, 348] on button "Mail Magic Link" at bounding box center [684, 343] width 174 height 43
